Goal: Information Seeking & Learning: Learn about a topic

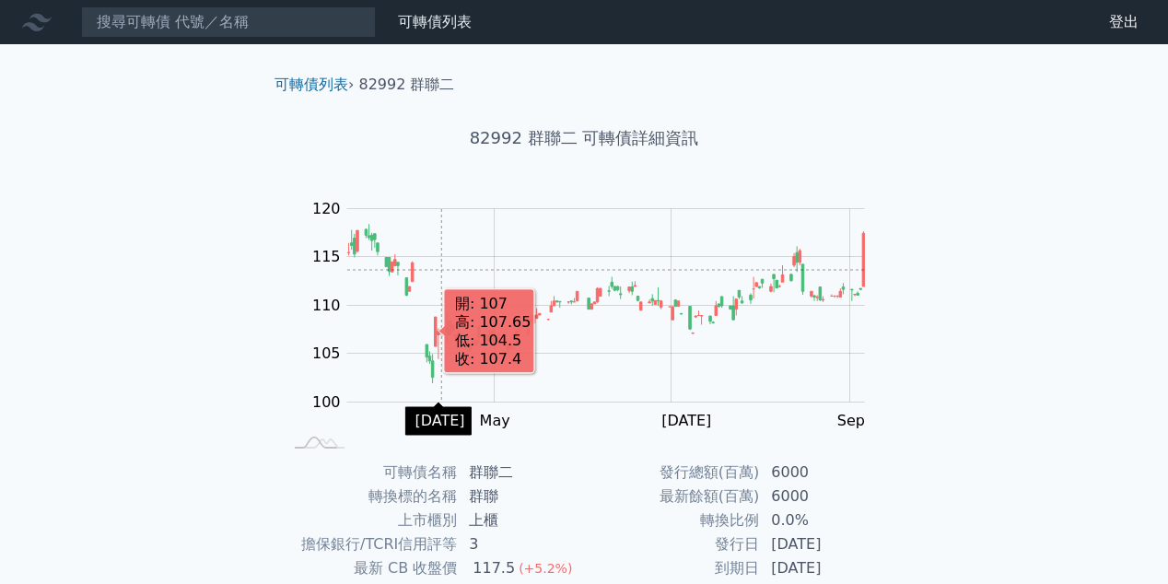
scroll to position [269, 0]
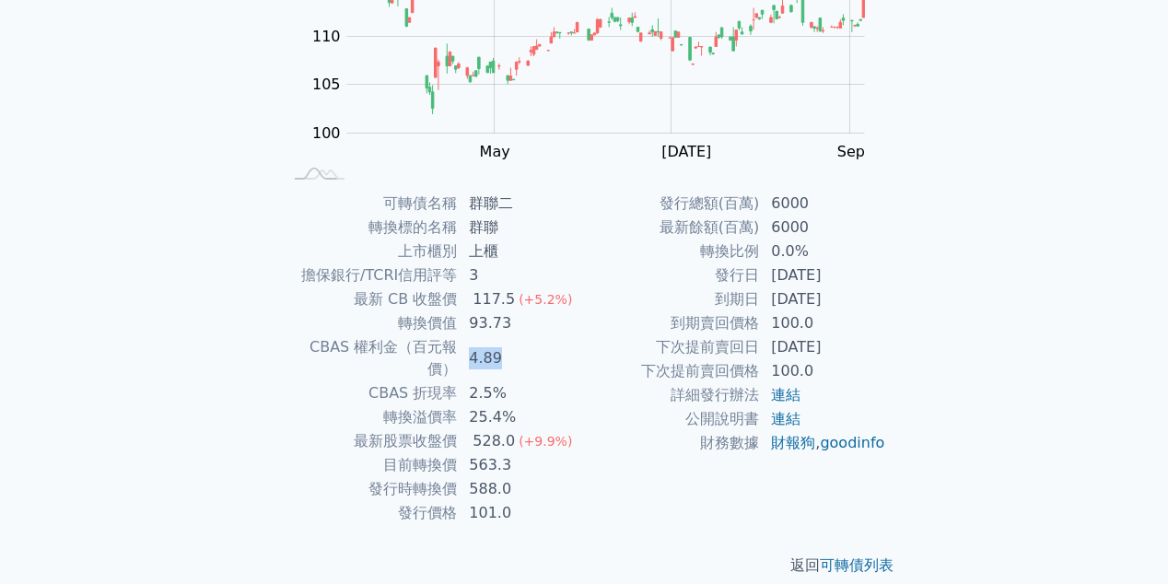
drag, startPoint x: 470, startPoint y: 349, endPoint x: 505, endPoint y: 349, distance: 35.0
click at [505, 349] on td "4.89" at bounding box center [521, 358] width 126 height 46
click at [519, 334] on td "93.73" at bounding box center [521, 323] width 126 height 24
drag, startPoint x: 469, startPoint y: 391, endPoint x: 537, endPoint y: 395, distance: 68.3
click at [537, 405] on td "25.4%" at bounding box center [521, 417] width 126 height 24
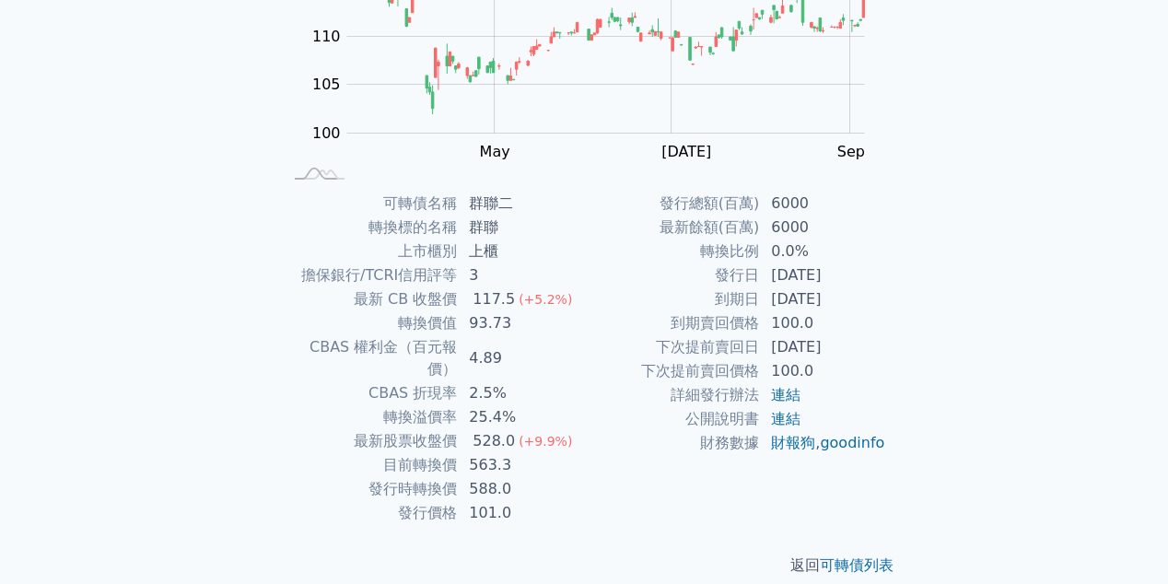
drag, startPoint x: 556, startPoint y: 375, endPoint x: 558, endPoint y: 364, distance: 11.2
click at [556, 381] on td "2.5%" at bounding box center [521, 393] width 126 height 24
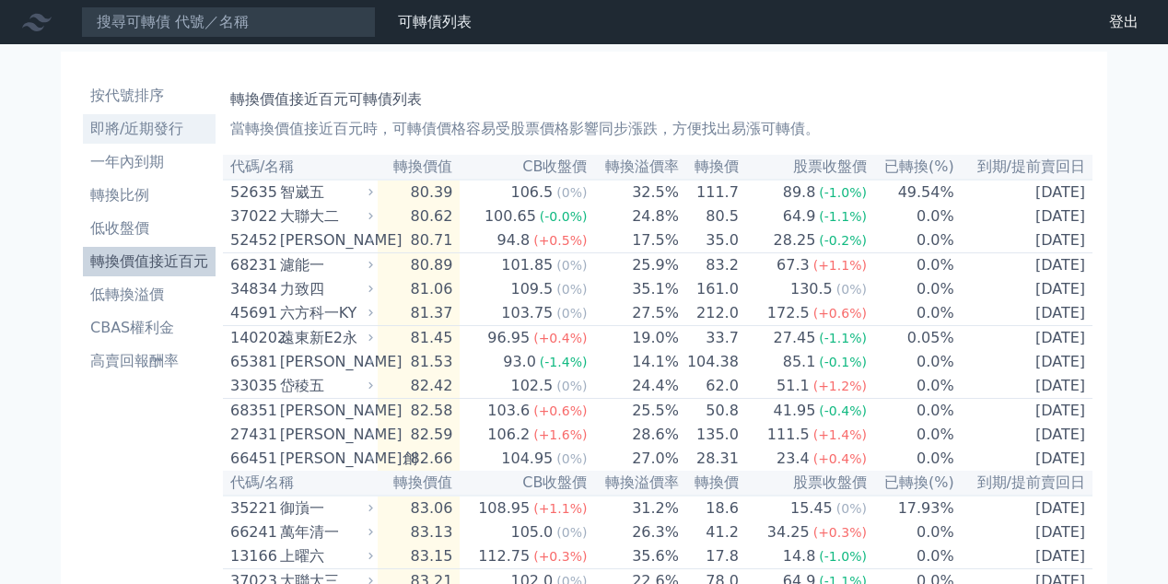
click at [149, 128] on li "即將/近期發行" at bounding box center [149, 129] width 133 height 22
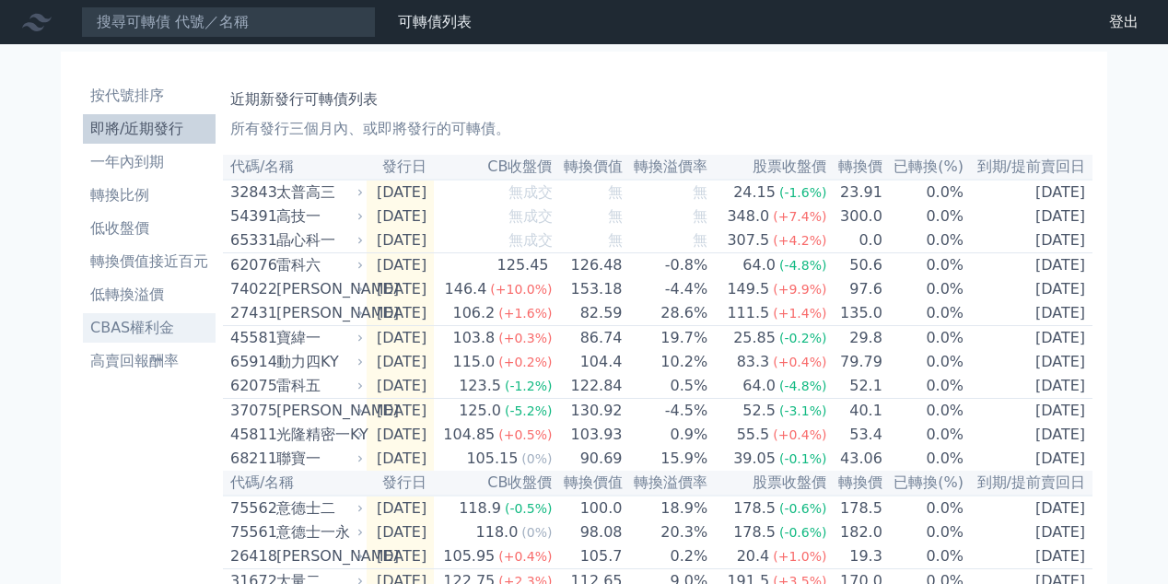
click at [142, 323] on li "CBAS權利金" at bounding box center [149, 328] width 133 height 22
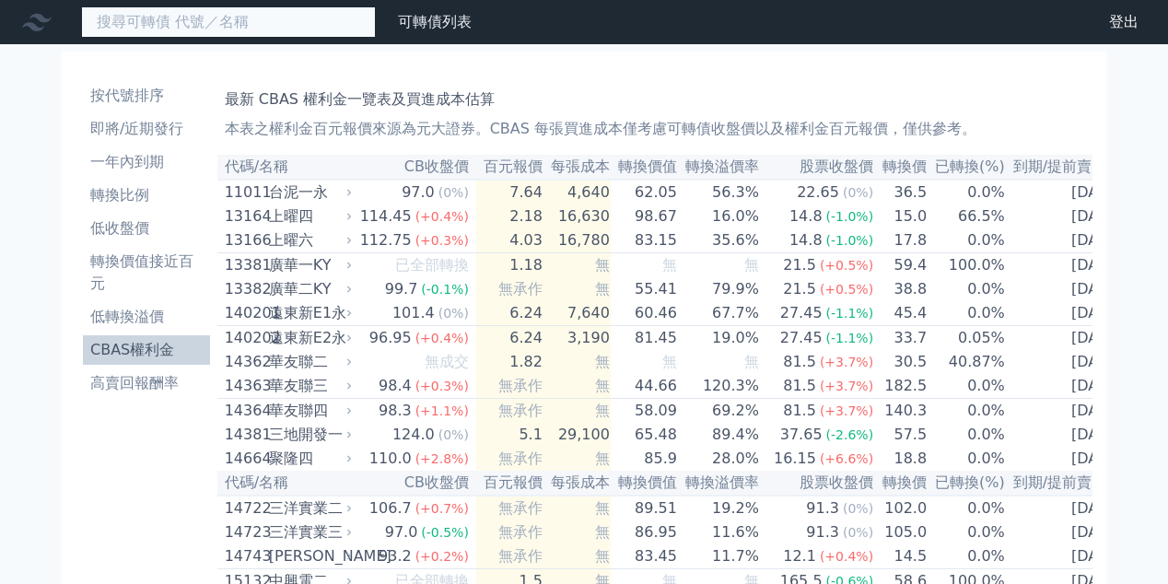
click at [310, 27] on input at bounding box center [228, 21] width 295 height 31
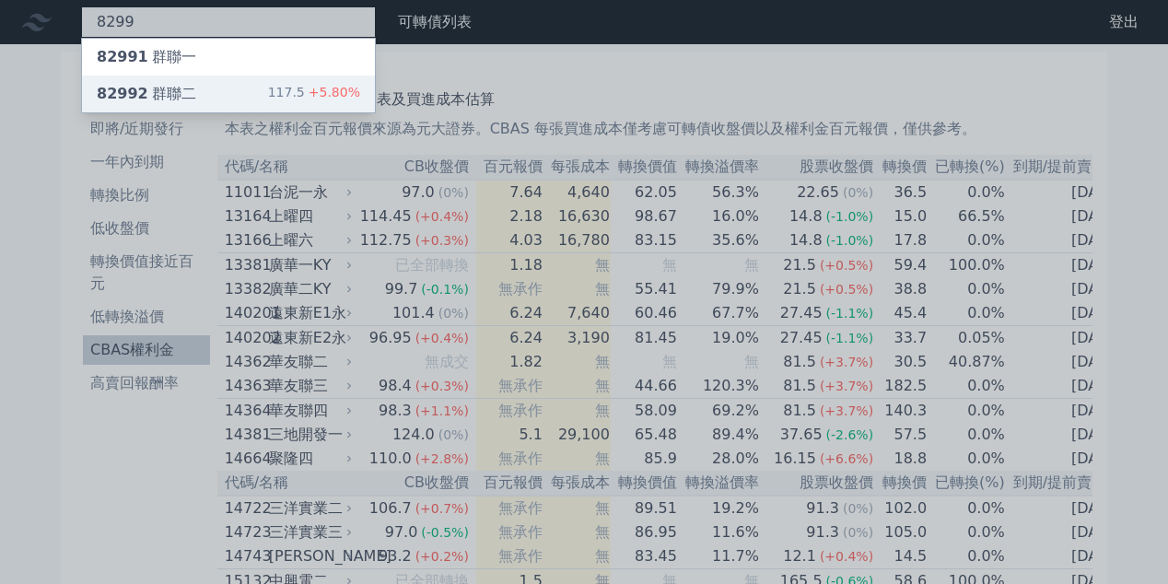
type input "8299"
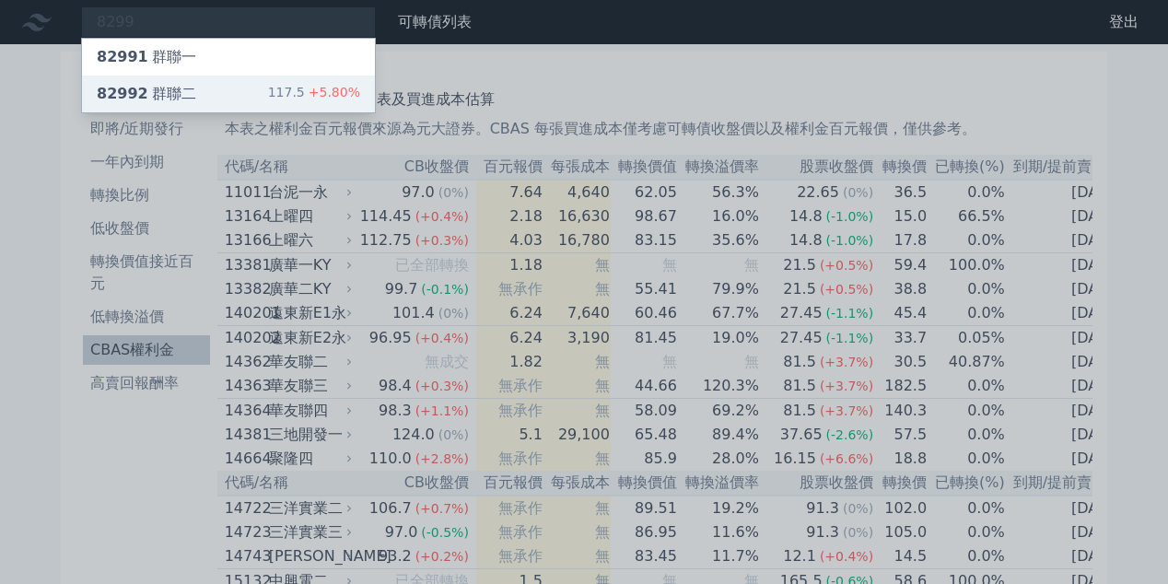
click at [239, 82] on div "82992 群聯二 117.5 +5.80%" at bounding box center [228, 94] width 293 height 37
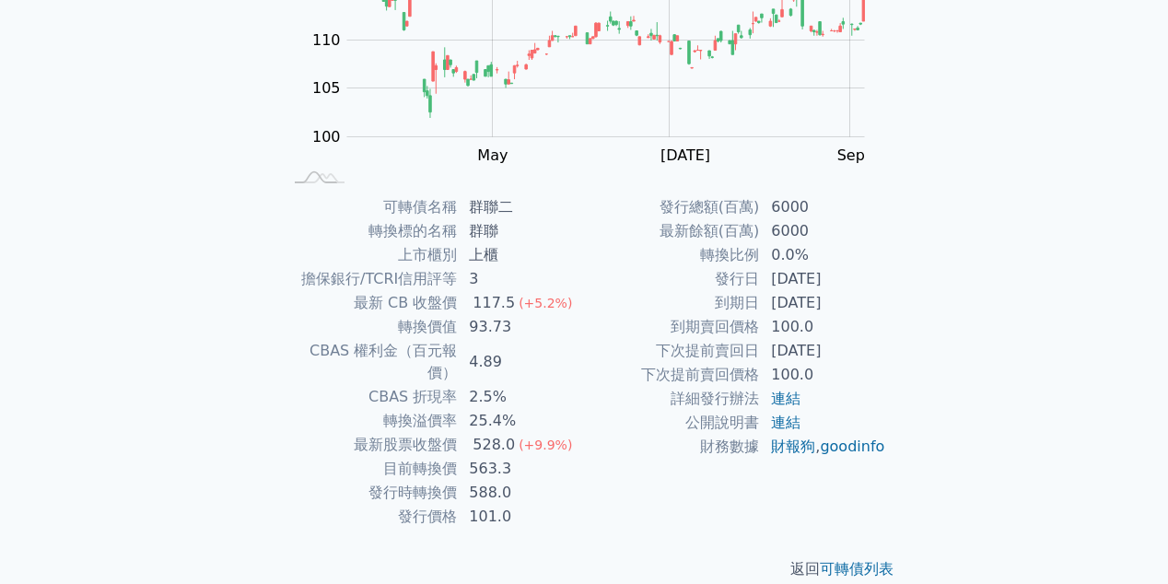
scroll to position [269, 0]
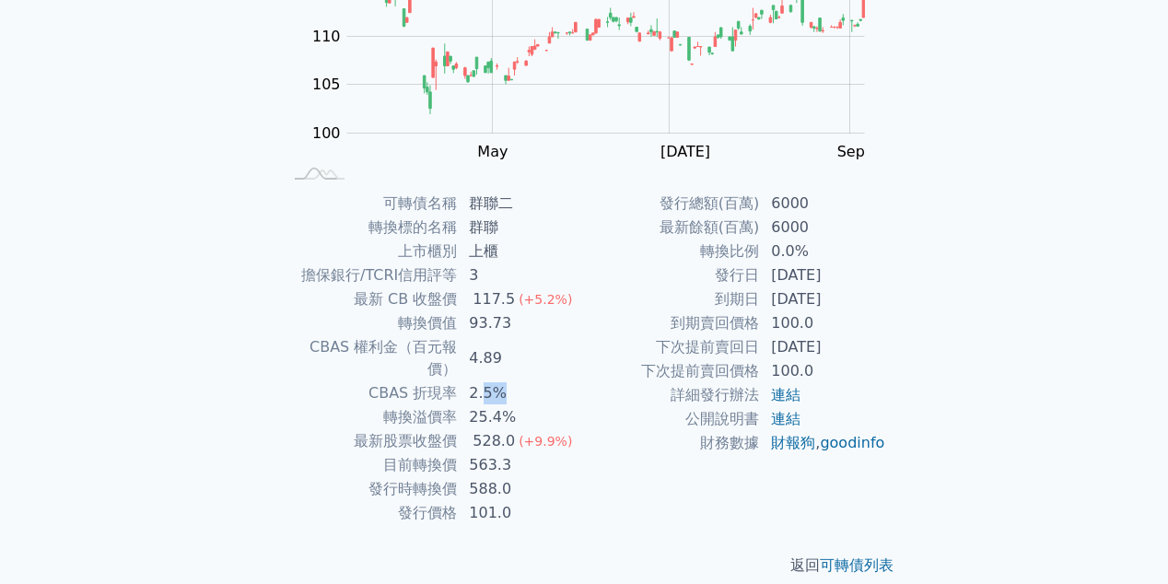
drag, startPoint x: 482, startPoint y: 372, endPoint x: 513, endPoint y: 373, distance: 31.3
click at [513, 381] on td "2.5%" at bounding box center [521, 393] width 126 height 24
drag, startPoint x: 496, startPoint y: 348, endPoint x: 458, endPoint y: 343, distance: 38.2
click at [458, 343] on td "4.89" at bounding box center [521, 358] width 126 height 46
click at [513, 340] on td "4.89" at bounding box center [521, 358] width 126 height 46
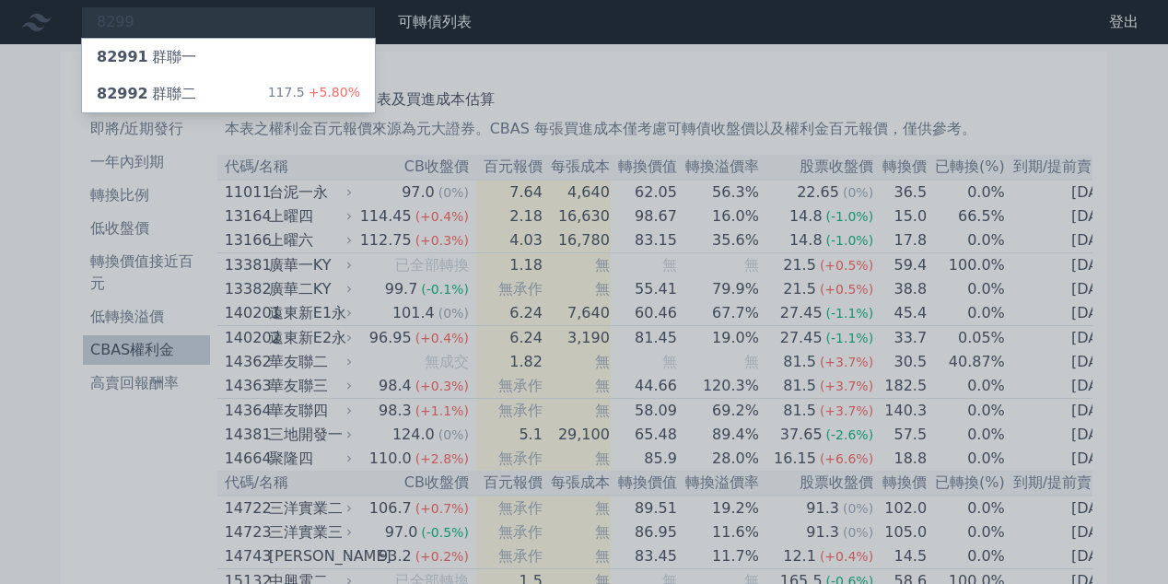
click at [2, 377] on div at bounding box center [584, 292] width 1168 height 584
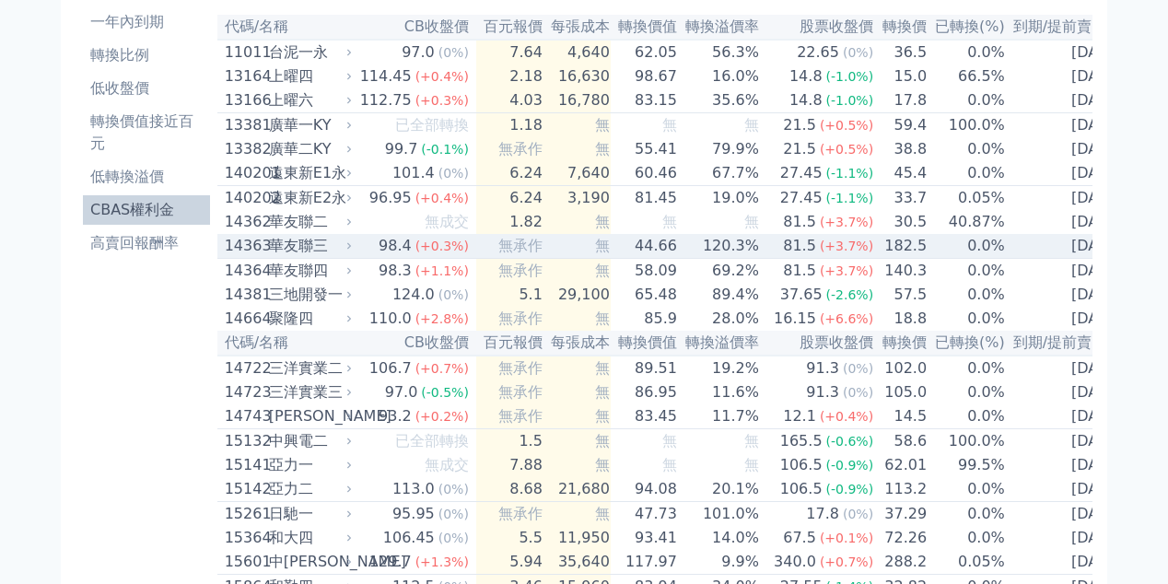
scroll to position [645, 0]
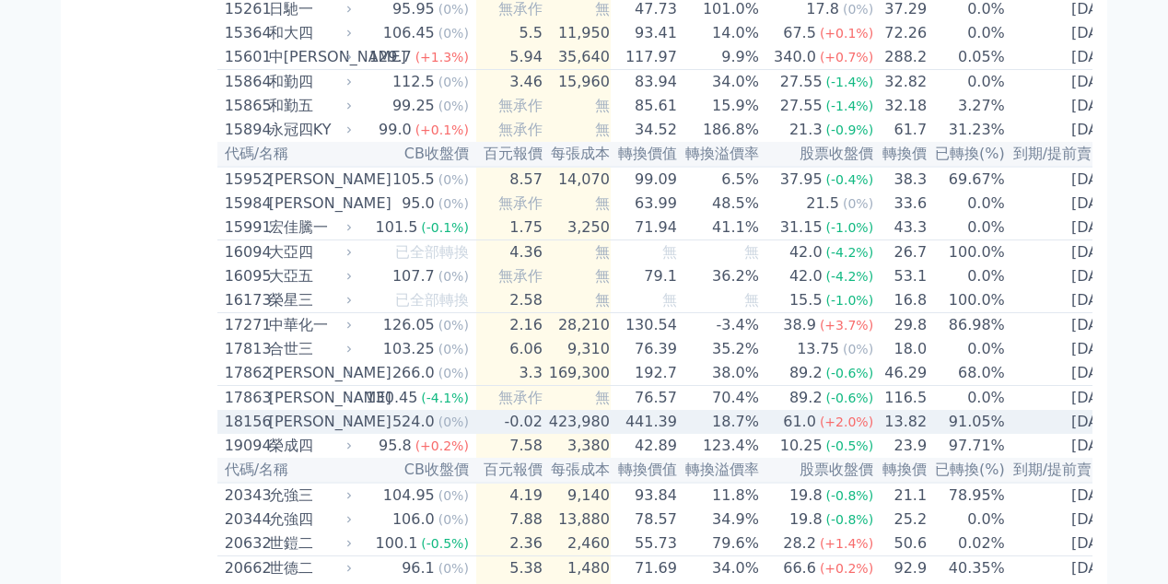
click at [286, 433] on div "富喬六" at bounding box center [308, 422] width 79 height 22
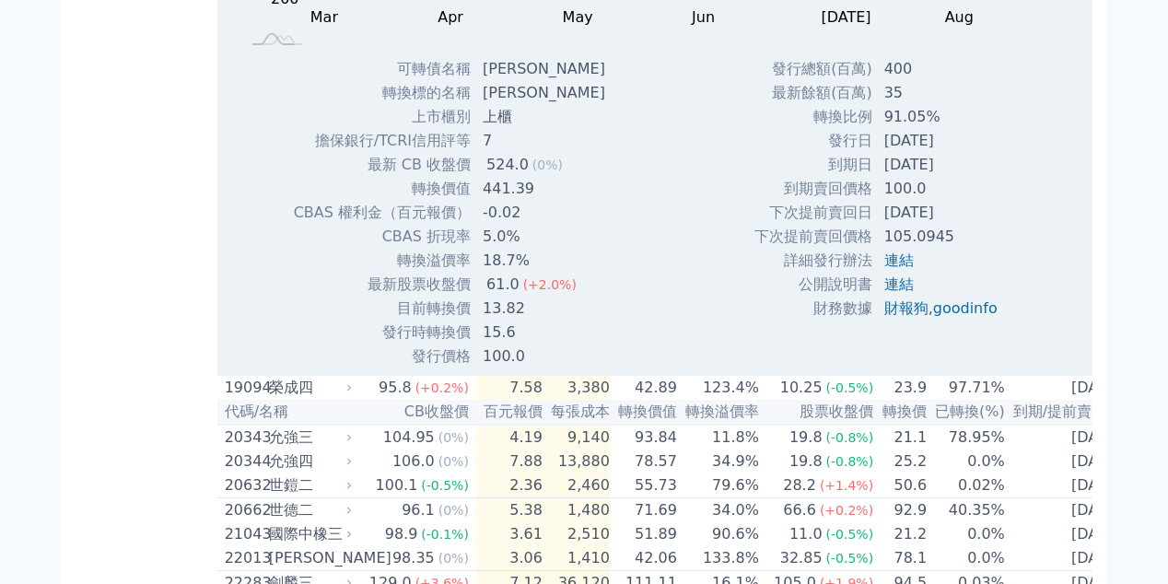
scroll to position [1382, 0]
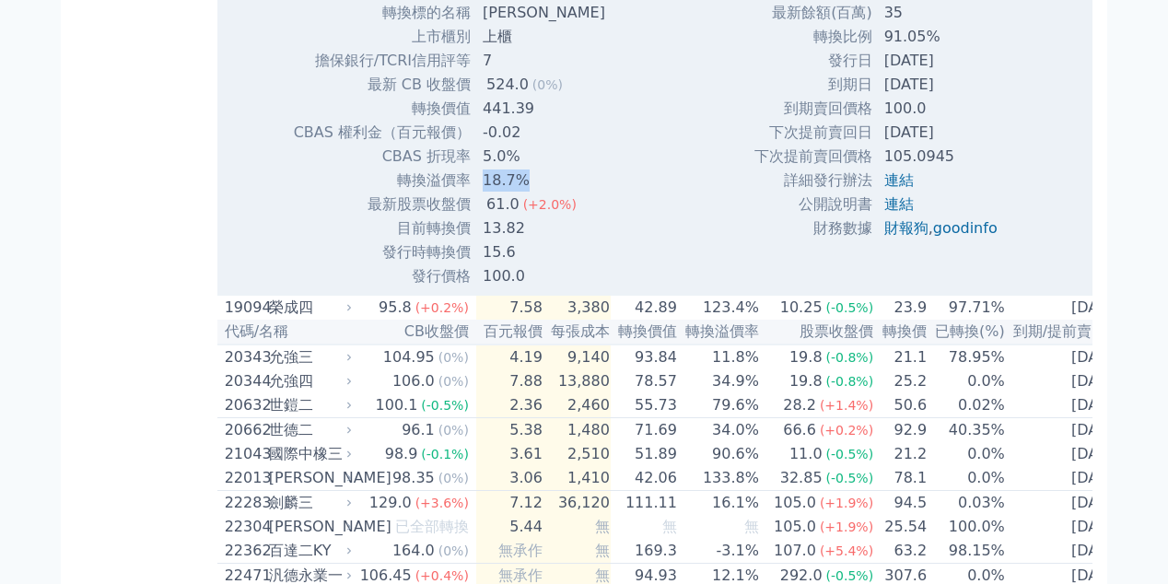
drag, startPoint x: 484, startPoint y: 249, endPoint x: 593, endPoint y: 241, distance: 109.9
click at [560, 193] on td "18.7%" at bounding box center [546, 181] width 148 height 24
click at [607, 234] on div "可轉債名稱 富喬六 轉換標的名稱 富喬 上市櫃別 上櫃 擔保銀行/TCRI信用評等 7 最新 CB 收盤價 524.0 (0%) 轉換價值 441.39 -0…" at bounding box center [448, 132] width 354 height 311
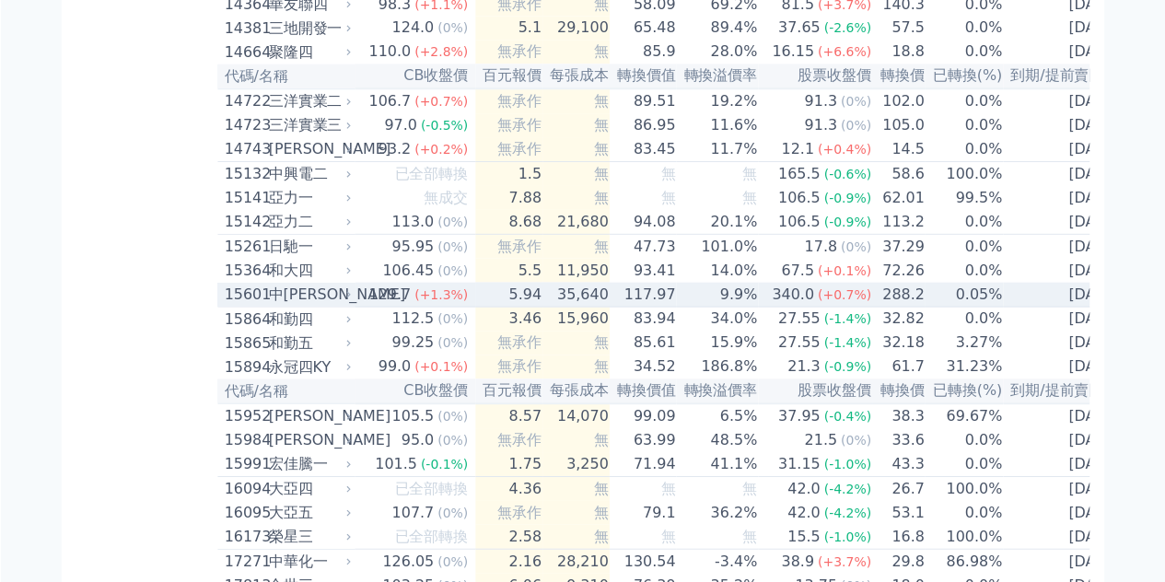
scroll to position [92, 0]
